Goal: Information Seeking & Learning: Learn about a topic

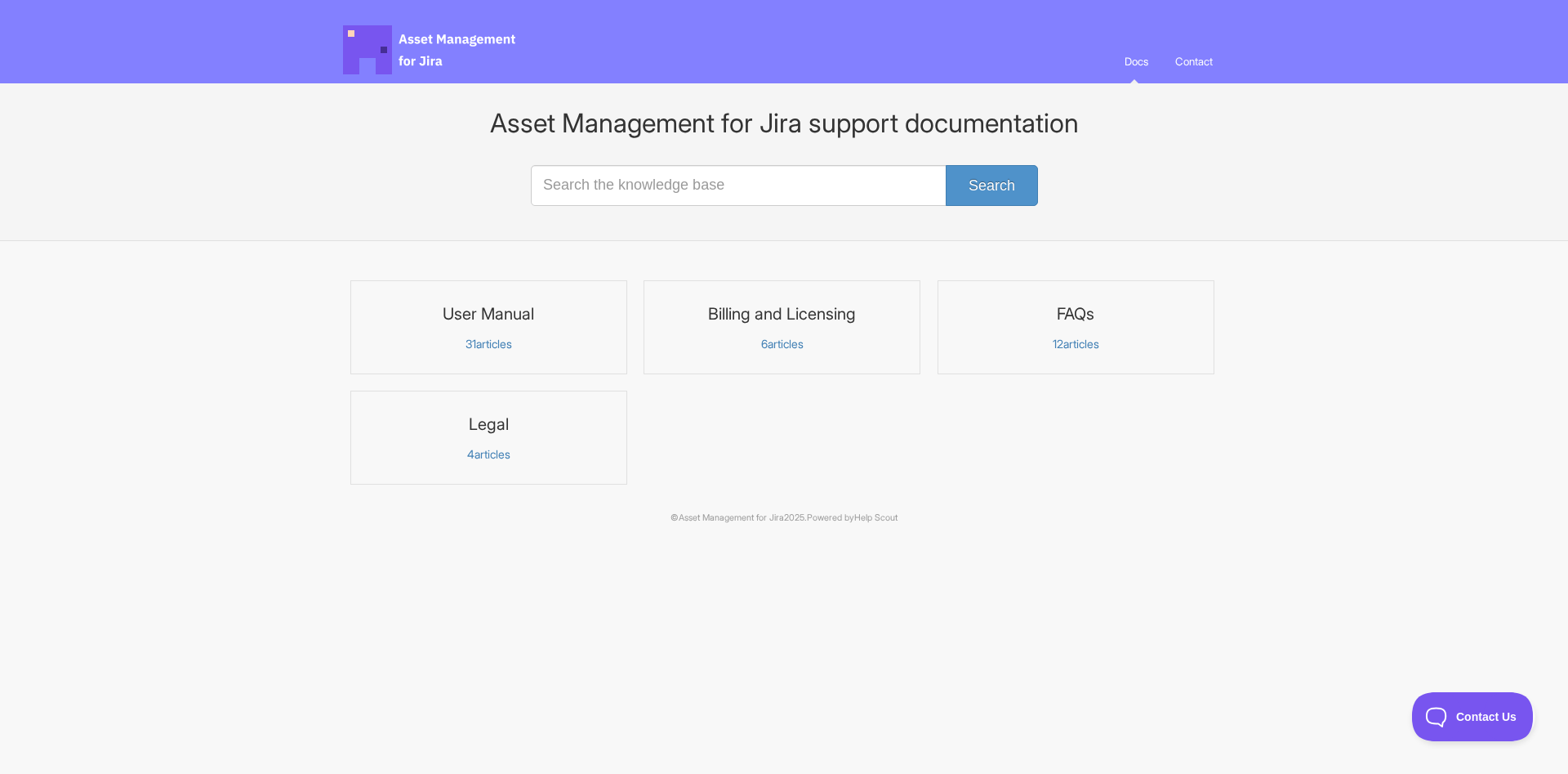
click at [489, 339] on p "31 articles" at bounding box center [489, 344] width 256 height 15
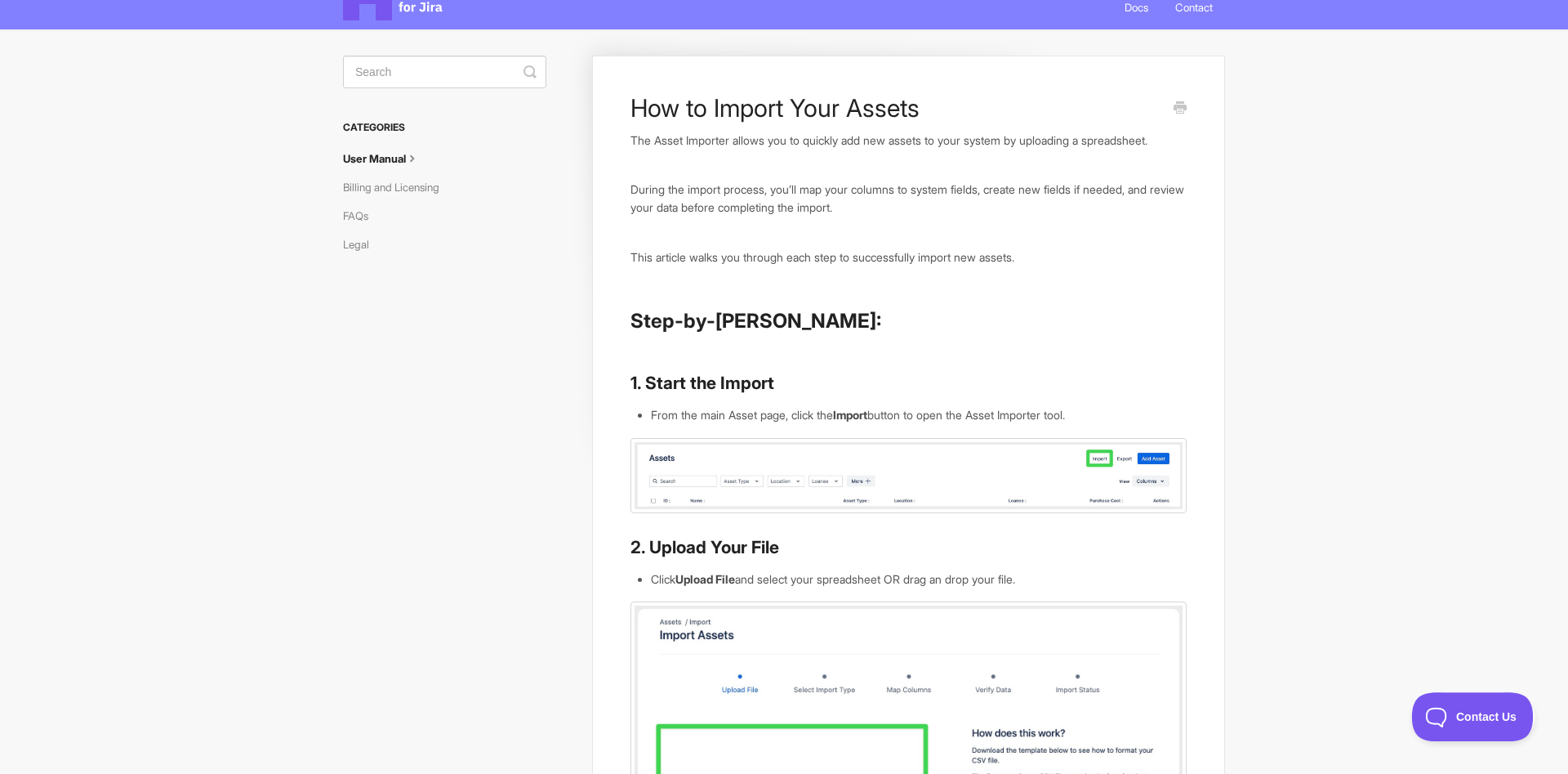
scroll to position [84, 0]
